Goal: Book appointment/travel/reservation

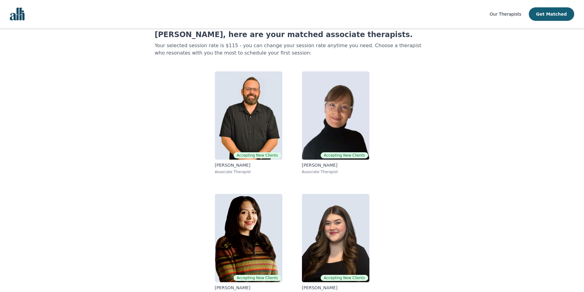
scroll to position [28, 0]
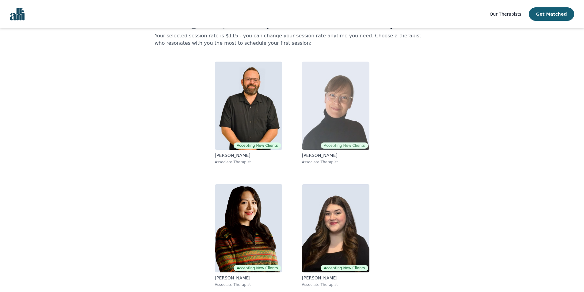
click at [330, 123] on img at bounding box center [335, 106] width 67 height 88
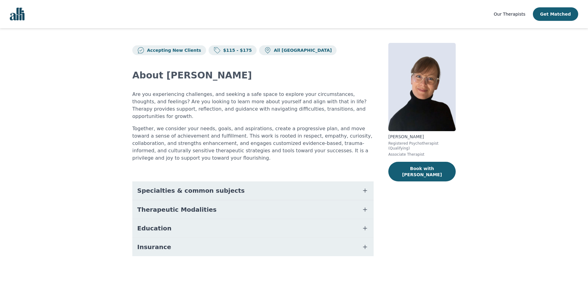
click at [311, 181] on button "Specialties & common subjects" at bounding box center [252, 190] width 241 height 18
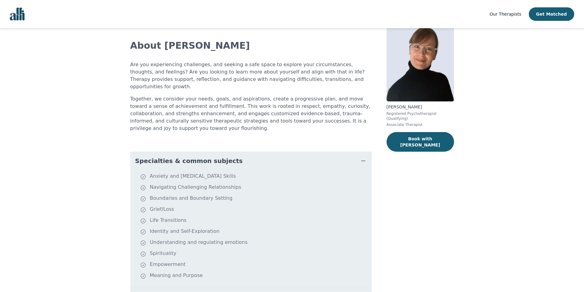
scroll to position [31, 0]
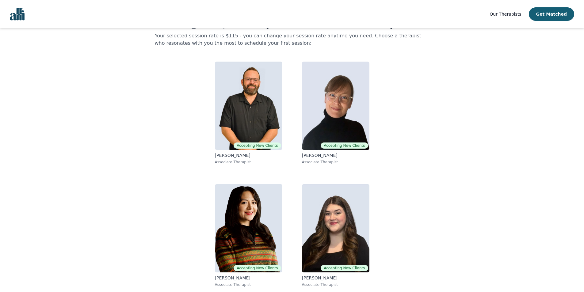
scroll to position [16, 0]
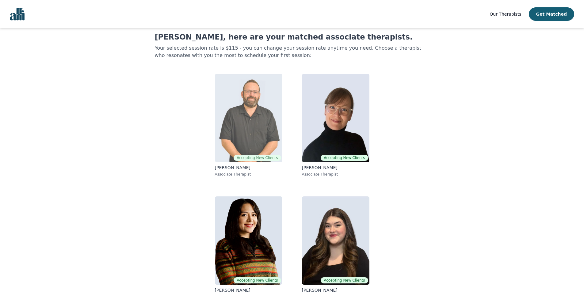
click at [268, 143] on img at bounding box center [248, 118] width 67 height 88
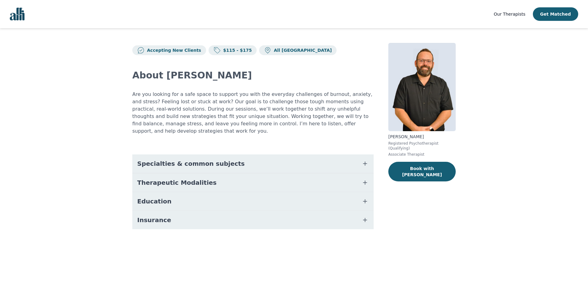
click at [175, 159] on span "Specialties & common subjects" at bounding box center [191, 163] width 108 height 9
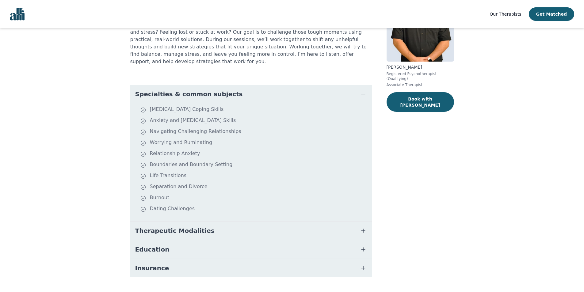
scroll to position [77, 0]
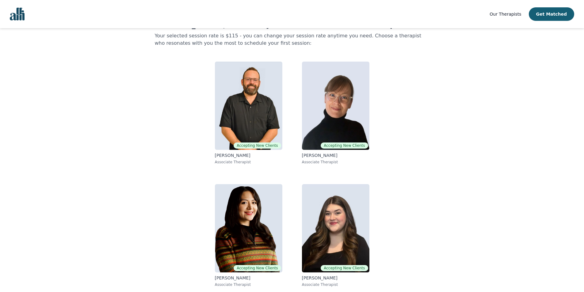
scroll to position [16, 0]
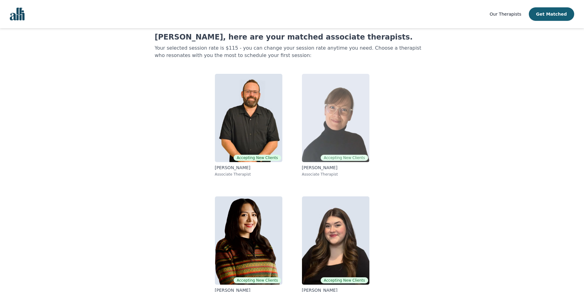
click at [322, 124] on img at bounding box center [335, 118] width 67 height 88
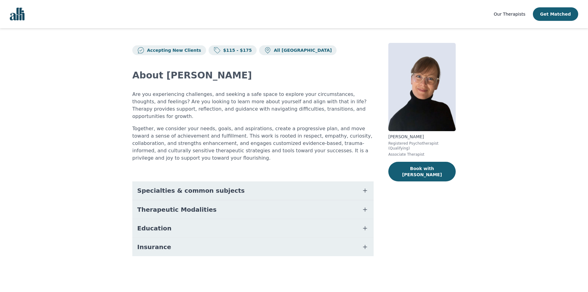
click at [195, 181] on button "Specialties & common subjects" at bounding box center [252, 190] width 241 height 18
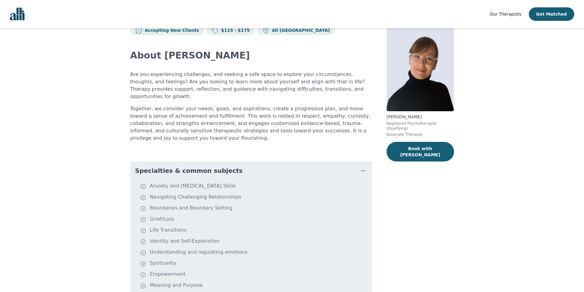
scroll to position [31, 0]
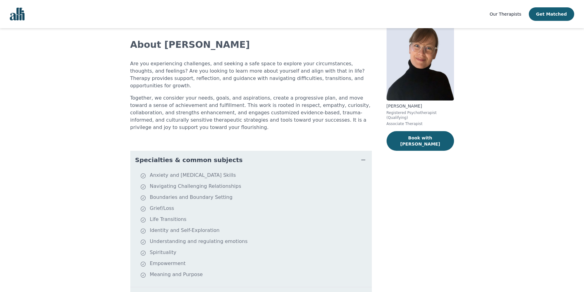
scroll to position [16, 0]
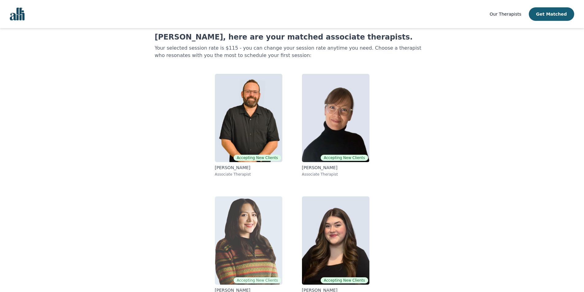
click at [249, 211] on img at bounding box center [248, 240] width 67 height 88
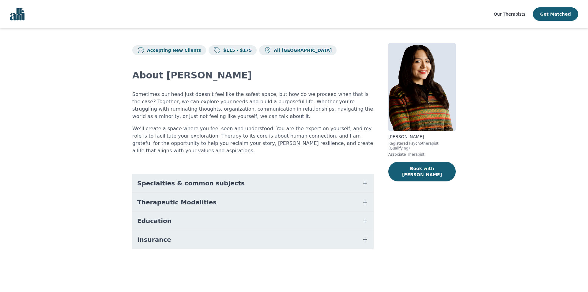
click at [181, 182] on button "Specialties & common subjects" at bounding box center [252, 183] width 241 height 18
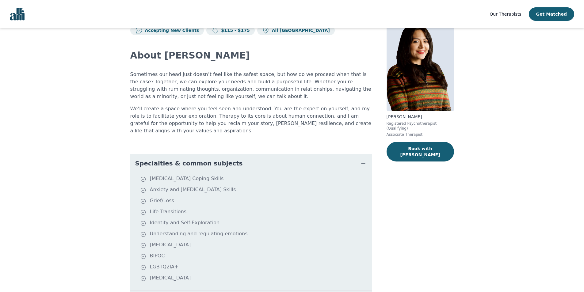
scroll to position [31, 0]
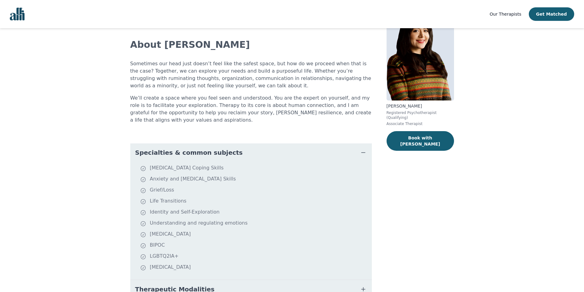
scroll to position [16, 0]
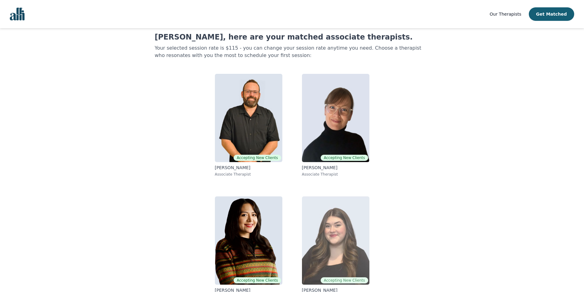
click at [340, 196] on img at bounding box center [335, 240] width 67 height 88
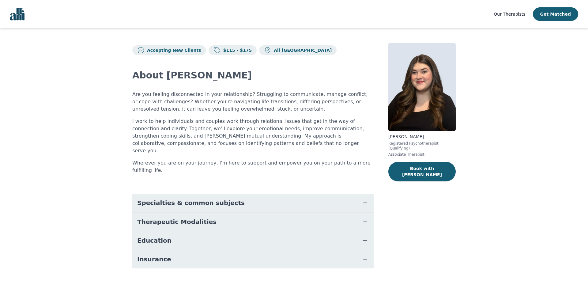
click at [185, 194] on button "Specialties & common subjects" at bounding box center [252, 203] width 241 height 18
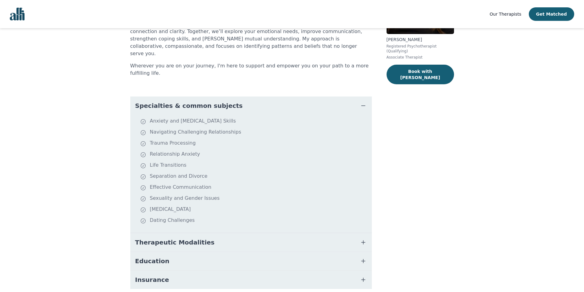
scroll to position [109, 0]
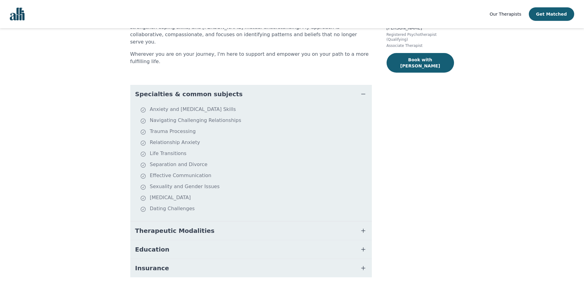
click at [214, 221] on button "Therapeutic Modalities" at bounding box center [250, 230] width 241 height 18
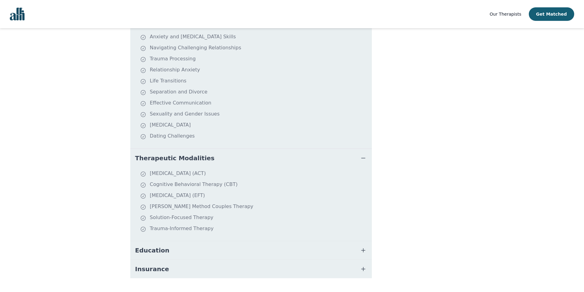
scroll to position [182, 0]
click at [172, 240] on button "Education" at bounding box center [250, 249] width 241 height 18
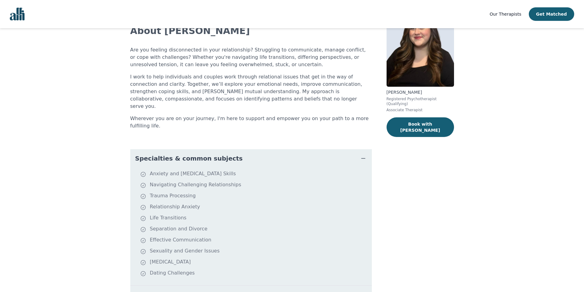
scroll to position [29, 0]
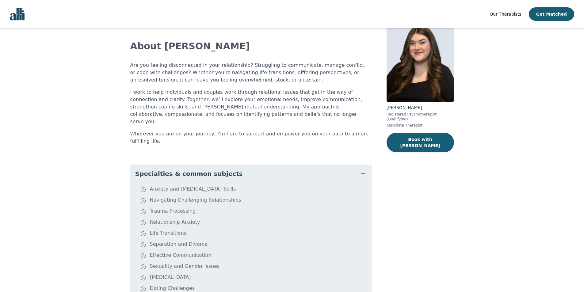
scroll to position [16, 0]
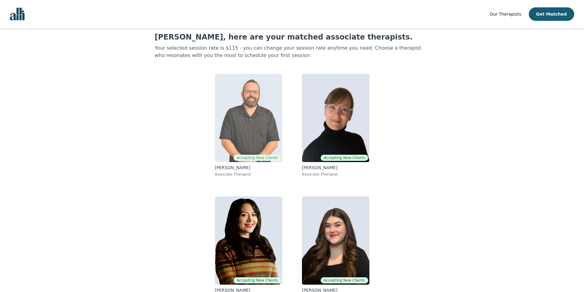
click at [260, 135] on img at bounding box center [248, 118] width 67 height 88
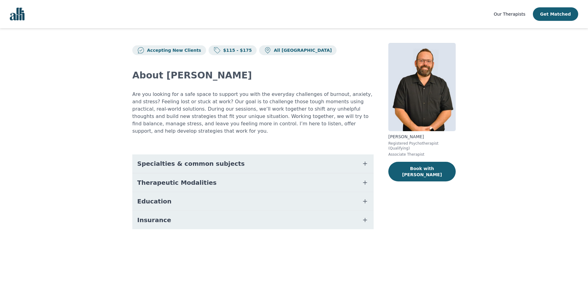
click at [222, 159] on span "Specialties & common subjects" at bounding box center [191, 163] width 108 height 9
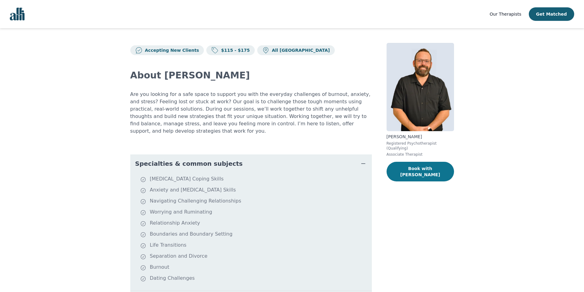
click at [422, 164] on button "Book with Josh" at bounding box center [419, 172] width 67 height 20
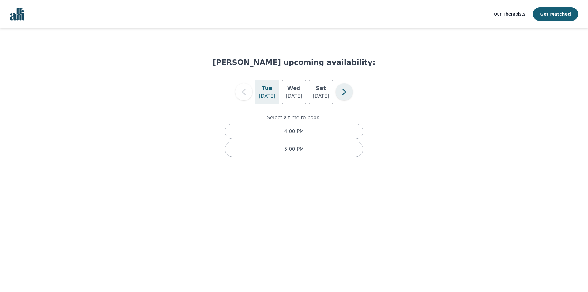
click at [348, 90] on icon "button" at bounding box center [344, 92] width 12 height 12
click at [302, 96] on p "Aug 25" at bounding box center [294, 96] width 17 height 7
click at [242, 92] on icon "button" at bounding box center [244, 92] width 12 height 12
click at [293, 98] on p "Aug 20" at bounding box center [294, 96] width 17 height 7
click at [322, 98] on p "Aug 23" at bounding box center [321, 96] width 17 height 7
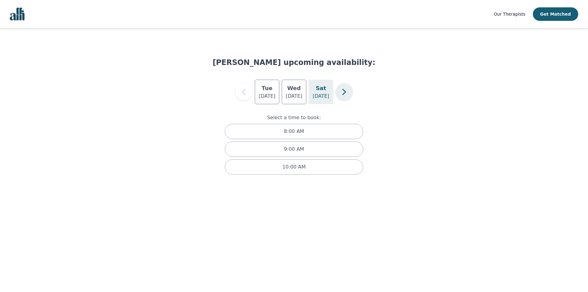
click at [341, 92] on icon "button" at bounding box center [344, 92] width 12 height 12
click at [296, 96] on p "Aug 25" at bounding box center [294, 96] width 17 height 7
click at [316, 96] on p "Aug 26" at bounding box center [321, 96] width 17 height 7
click at [267, 93] on p "Aug 24" at bounding box center [267, 96] width 17 height 7
click at [244, 96] on icon "button" at bounding box center [244, 92] width 12 height 12
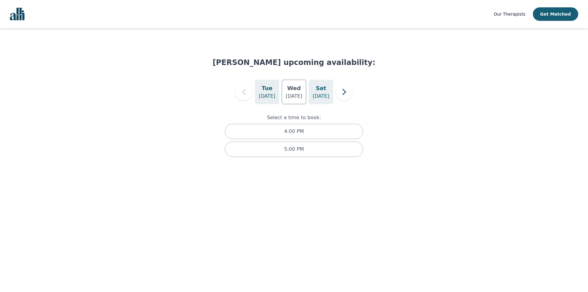
click at [316, 98] on p "Aug 23" at bounding box center [321, 96] width 17 height 7
click at [347, 93] on icon "button" at bounding box center [344, 92] width 12 height 12
click at [301, 102] on div "Mon Aug 25" at bounding box center [294, 92] width 25 height 25
click at [322, 100] on div "Tue Aug 26" at bounding box center [321, 92] width 25 height 25
click at [267, 95] on p "Aug 24" at bounding box center [267, 96] width 17 height 7
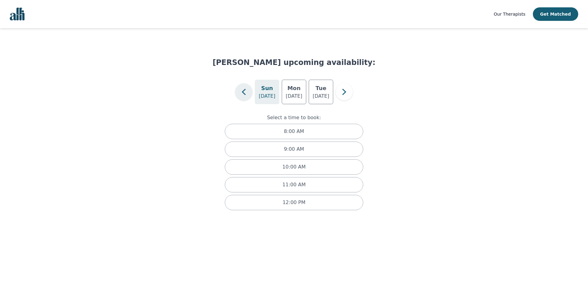
click at [244, 96] on icon "button" at bounding box center [244, 92] width 12 height 12
click at [296, 92] on h5 "Wed" at bounding box center [293, 88] width 13 height 9
click at [322, 96] on p "Aug 23" at bounding box center [321, 96] width 17 height 7
click at [339, 92] on icon "button" at bounding box center [344, 92] width 12 height 12
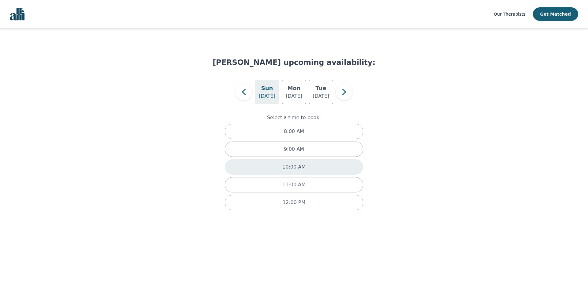
click at [291, 167] on p "10:00 AM" at bounding box center [293, 166] width 23 height 7
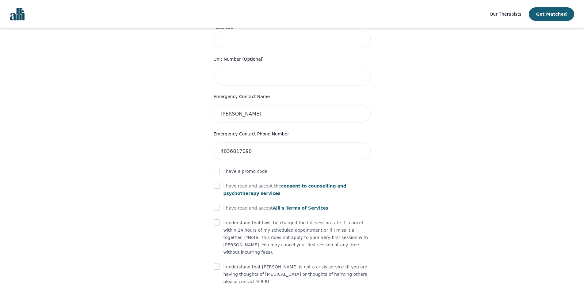
scroll to position [245, 0]
click at [215, 182] on input "checkbox" at bounding box center [217, 185] width 6 height 6
checkbox input "true"
click at [216, 204] on input "checkbox" at bounding box center [217, 207] width 6 height 6
checkbox input "true"
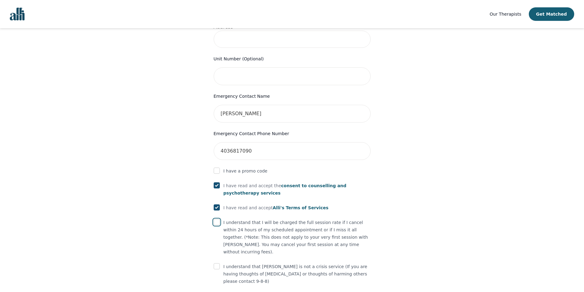
click at [216, 219] on input "checkbox" at bounding box center [217, 222] width 6 height 6
checkbox input "true"
click at [217, 263] on input "checkbox" at bounding box center [217, 266] width 6 height 6
checkbox input "true"
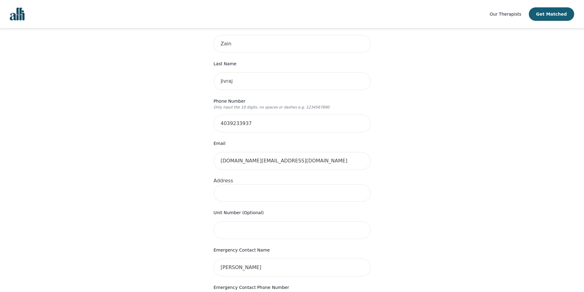
scroll to position [92, 0]
click at [248, 184] on input at bounding box center [292, 192] width 157 height 17
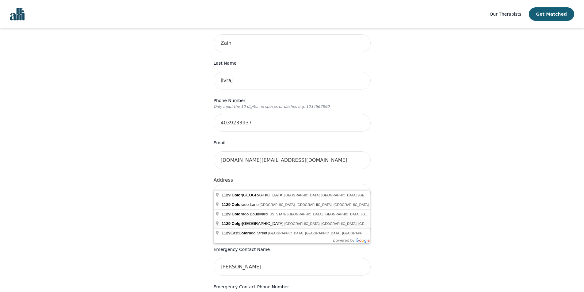
type input "1129 Colgrove Ave NE, Calgary, AB T2E 5C1, Canada"
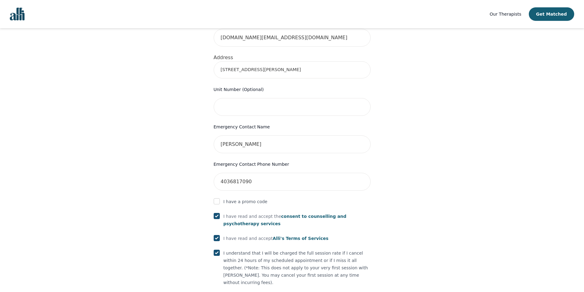
scroll to position [276, 0]
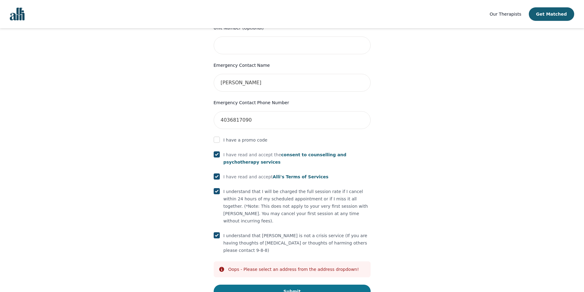
click at [278, 285] on button "Submit" at bounding box center [292, 291] width 157 height 13
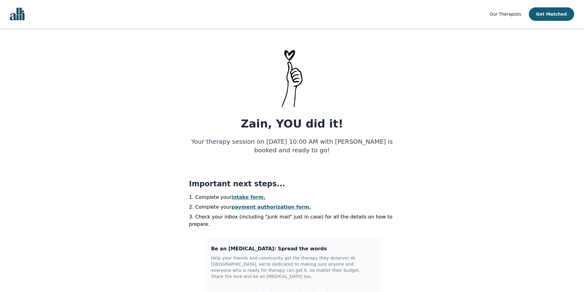
scroll to position [92, 0]
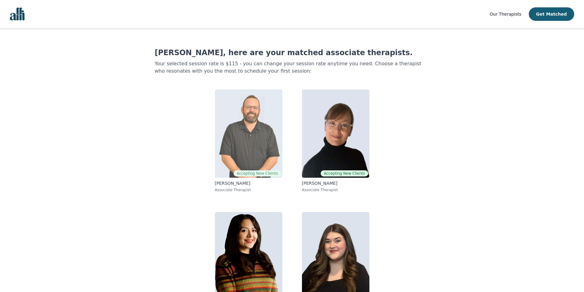
click at [232, 115] on img at bounding box center [248, 133] width 67 height 88
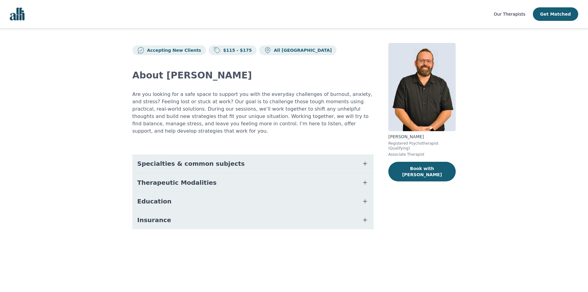
click at [180, 194] on button "Education" at bounding box center [252, 201] width 241 height 18
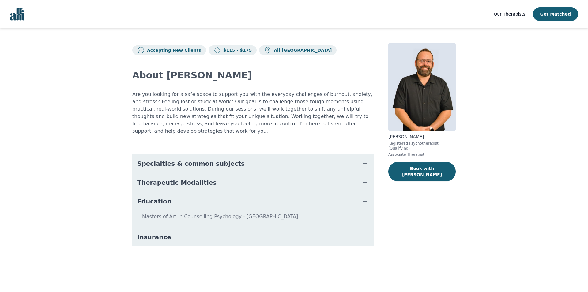
click at [185, 178] on span "Therapeutic Modalities" at bounding box center [176, 182] width 79 height 9
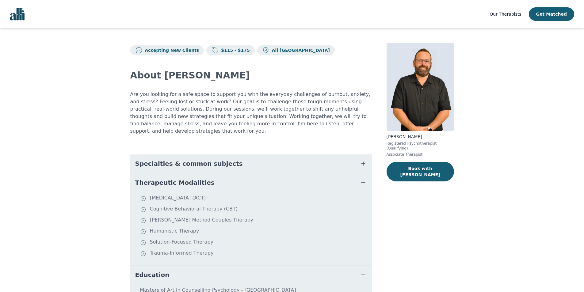
click at [194, 159] on span "Specialties & common subjects" at bounding box center [189, 163] width 108 height 9
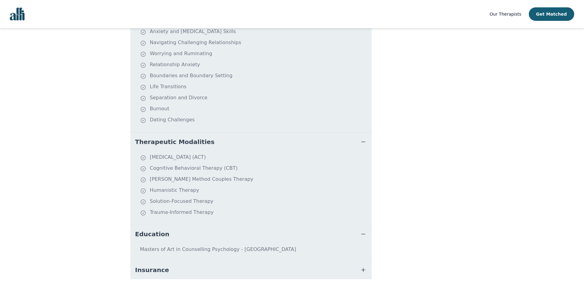
scroll to position [168, 0]
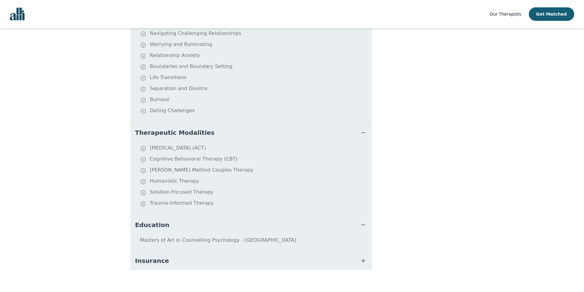
click at [175, 251] on button "Insurance" at bounding box center [250, 260] width 241 height 18
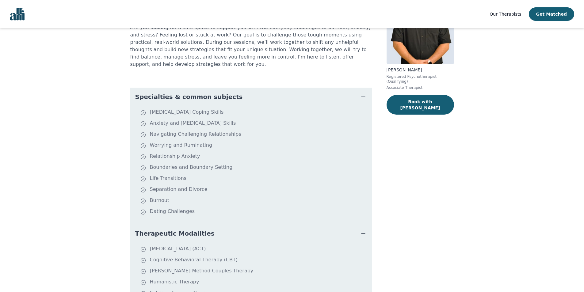
scroll to position [0, 0]
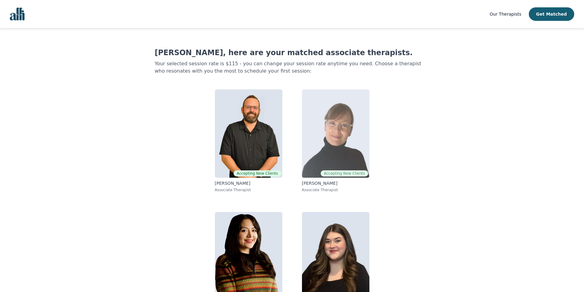
click at [331, 145] on img at bounding box center [335, 133] width 67 height 88
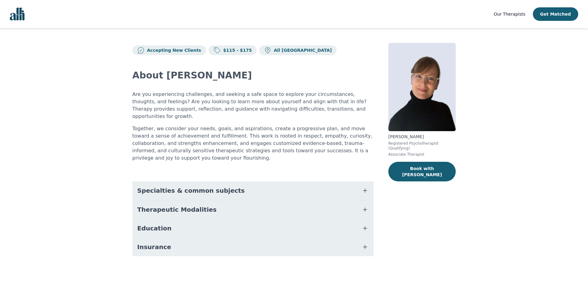
click at [257, 181] on button "Specialties & common subjects" at bounding box center [252, 190] width 241 height 18
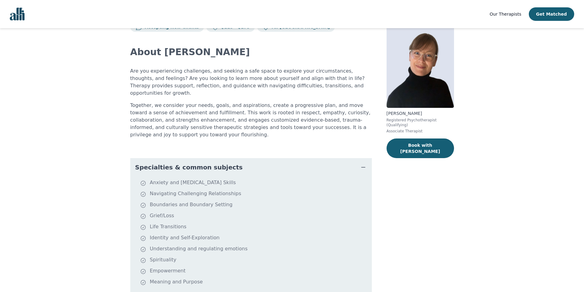
scroll to position [96, 0]
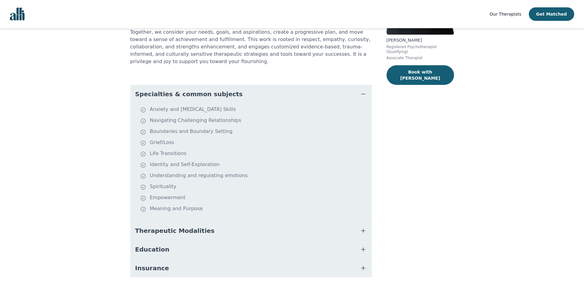
click at [206, 221] on button "Therapeutic Modalities" at bounding box center [250, 230] width 241 height 18
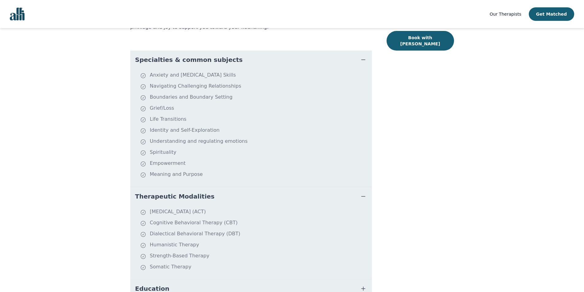
scroll to position [170, 0]
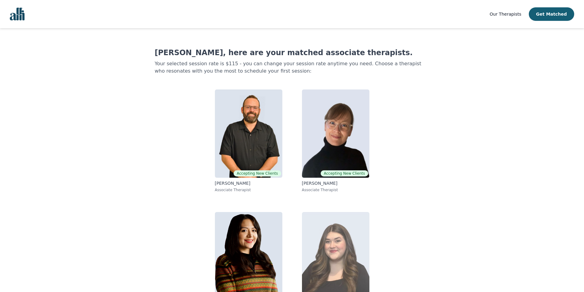
click at [320, 246] on img at bounding box center [335, 256] width 67 height 88
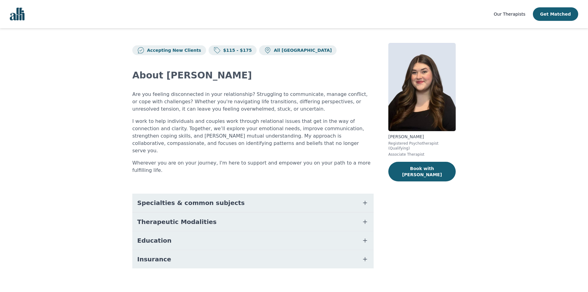
click at [210, 198] on span "Specialties & common subjects" at bounding box center [191, 202] width 108 height 9
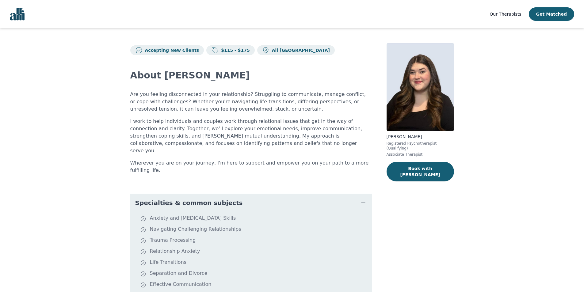
scroll to position [109, 0]
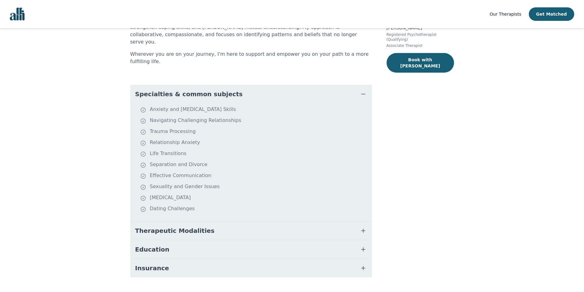
click at [196, 226] on span "Therapeutic Modalities" at bounding box center [174, 230] width 79 height 9
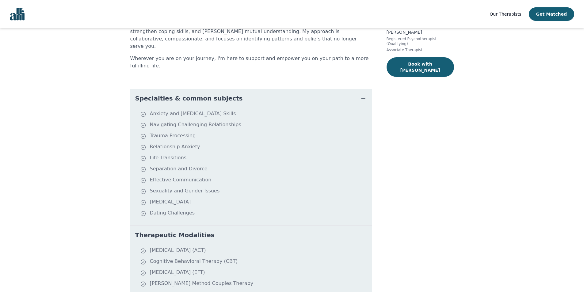
scroll to position [17, 0]
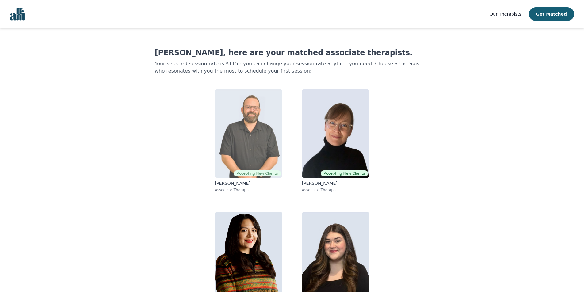
click at [234, 119] on img at bounding box center [248, 133] width 67 height 88
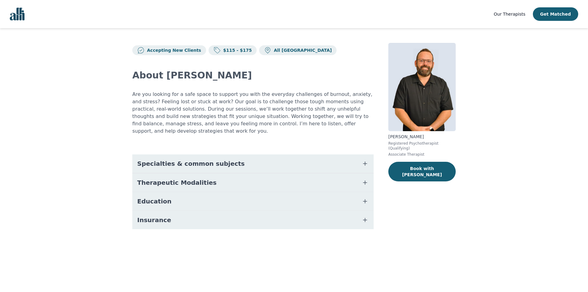
click at [242, 175] on button "Therapeutic Modalities" at bounding box center [252, 182] width 241 height 18
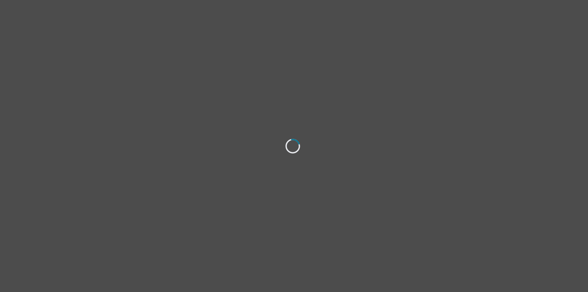
select select "[DEMOGRAPHIC_DATA]"
select select "Married"
select select "Professional degree"
select select "Instagram"
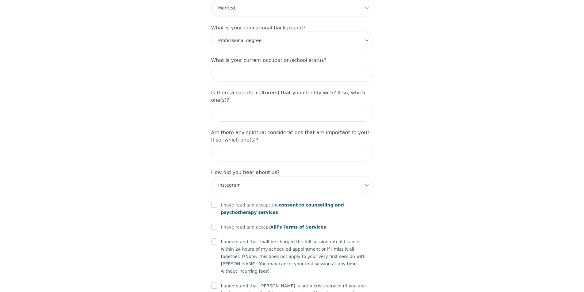
scroll to position [625, 0]
